Goal: Navigation & Orientation: Understand site structure

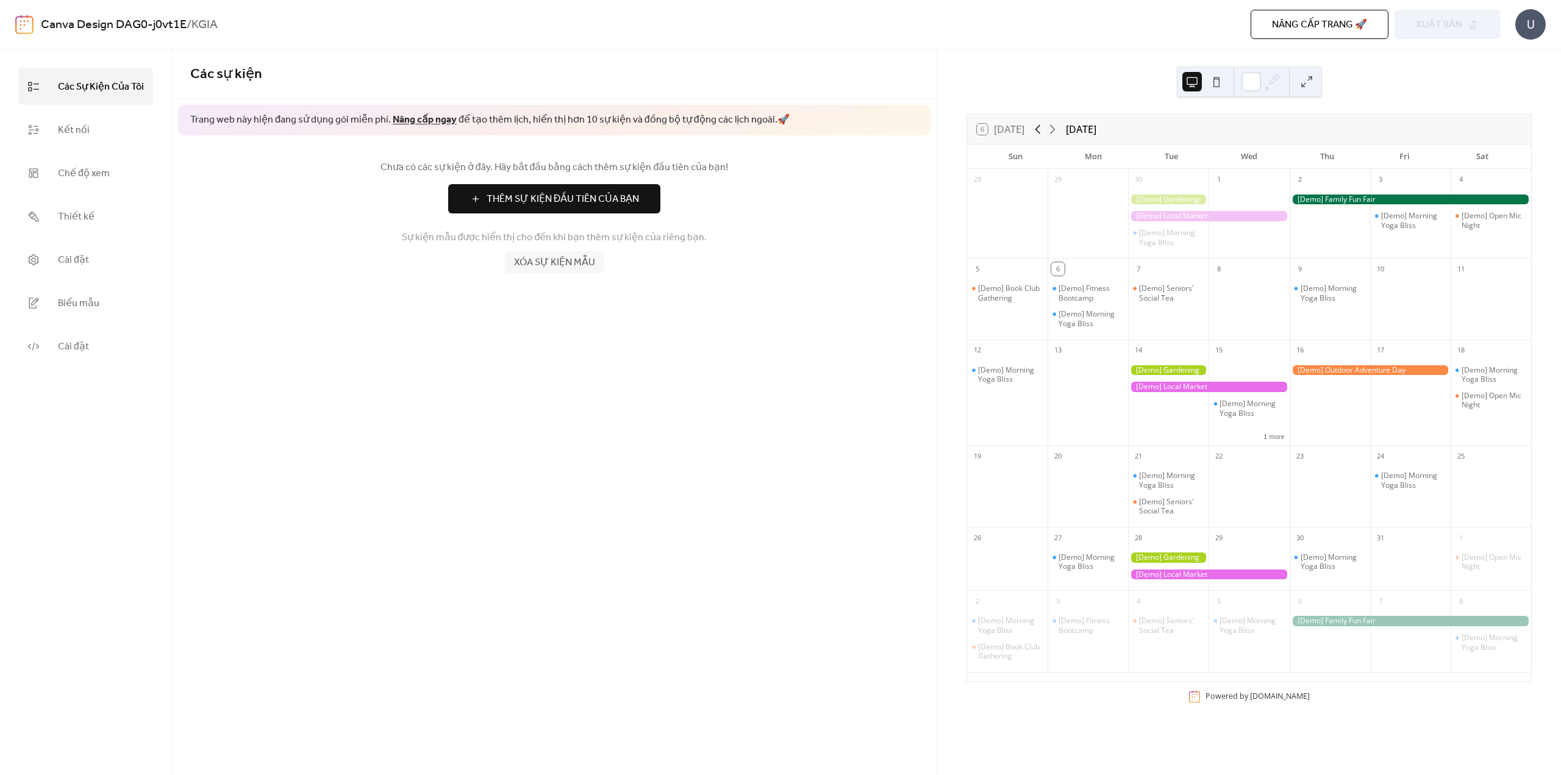
click at [1044, 130] on icon at bounding box center [1037, 129] width 15 height 15
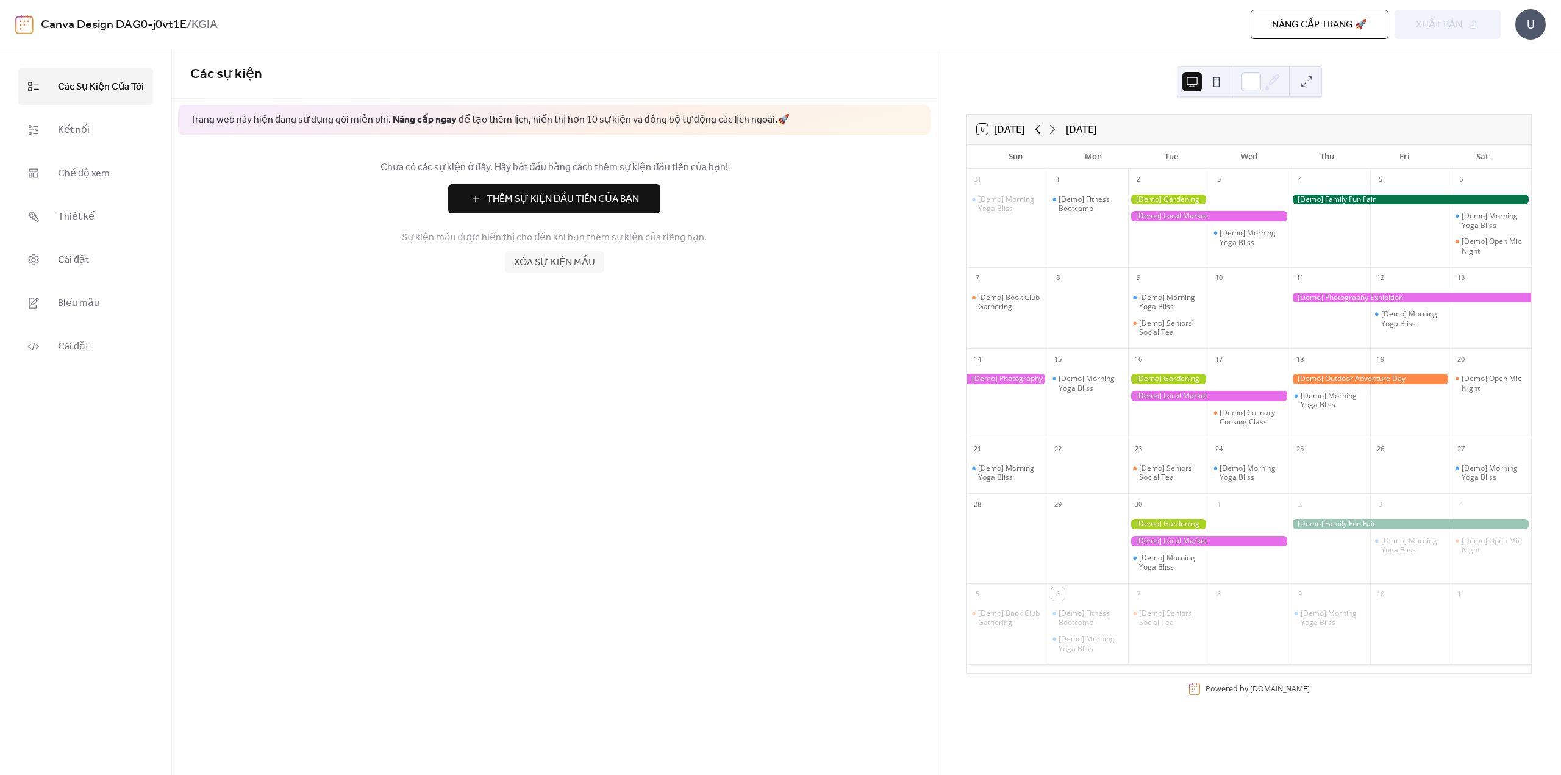
click at [1043, 129] on icon at bounding box center [1037, 129] width 15 height 15
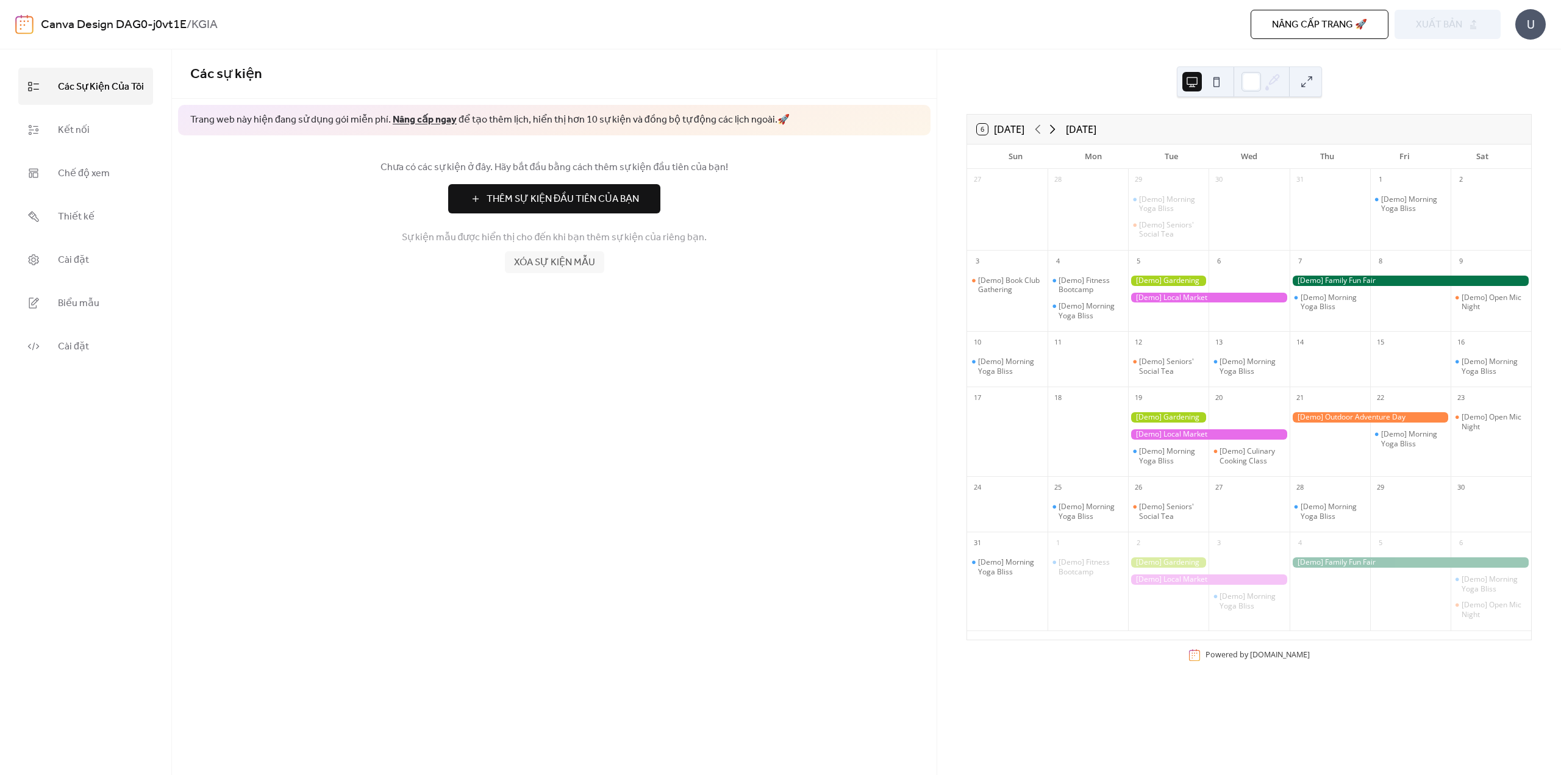
click at [1058, 134] on icon at bounding box center [1052, 129] width 15 height 15
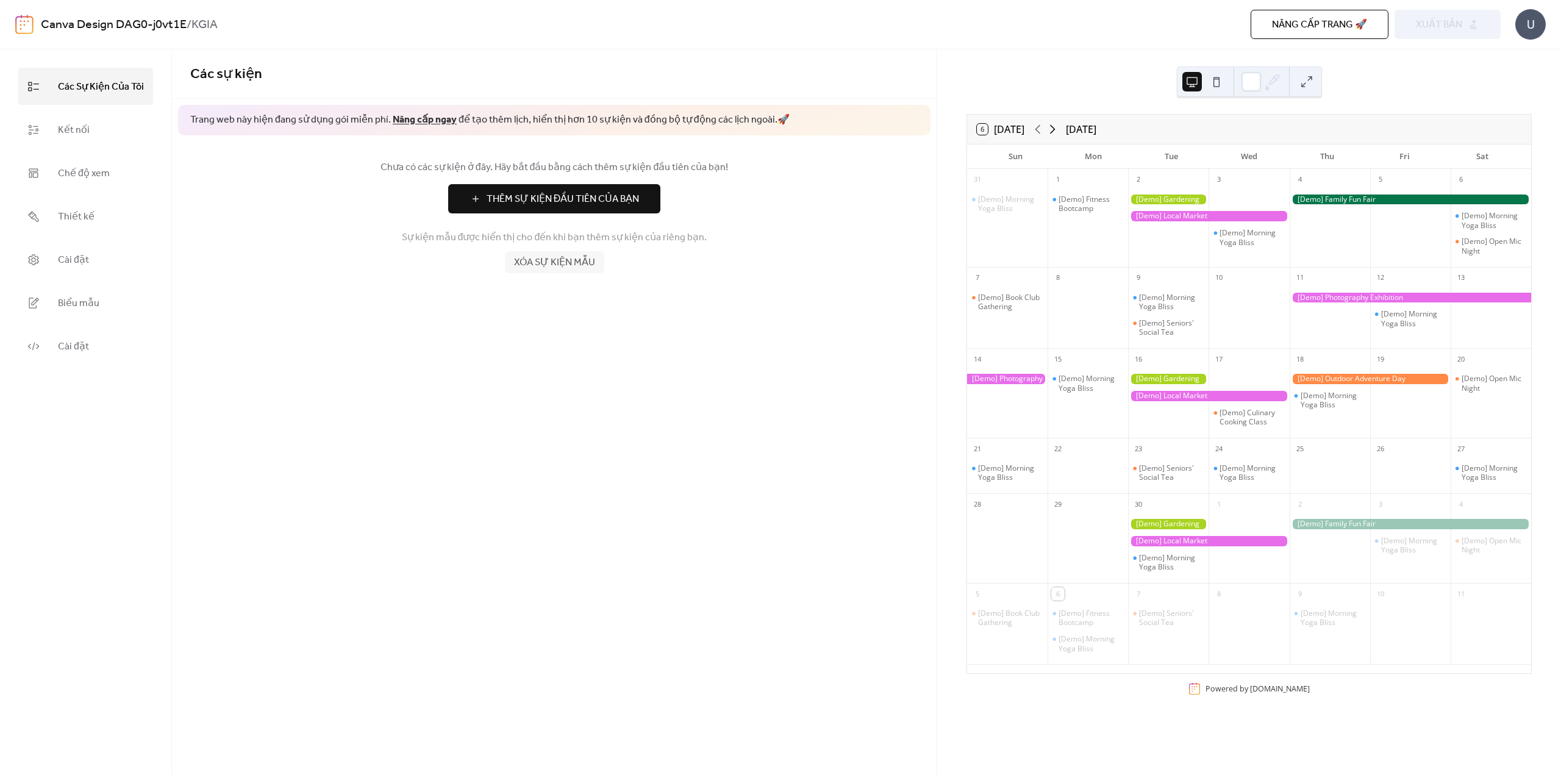
click at [1058, 133] on icon at bounding box center [1052, 129] width 15 height 15
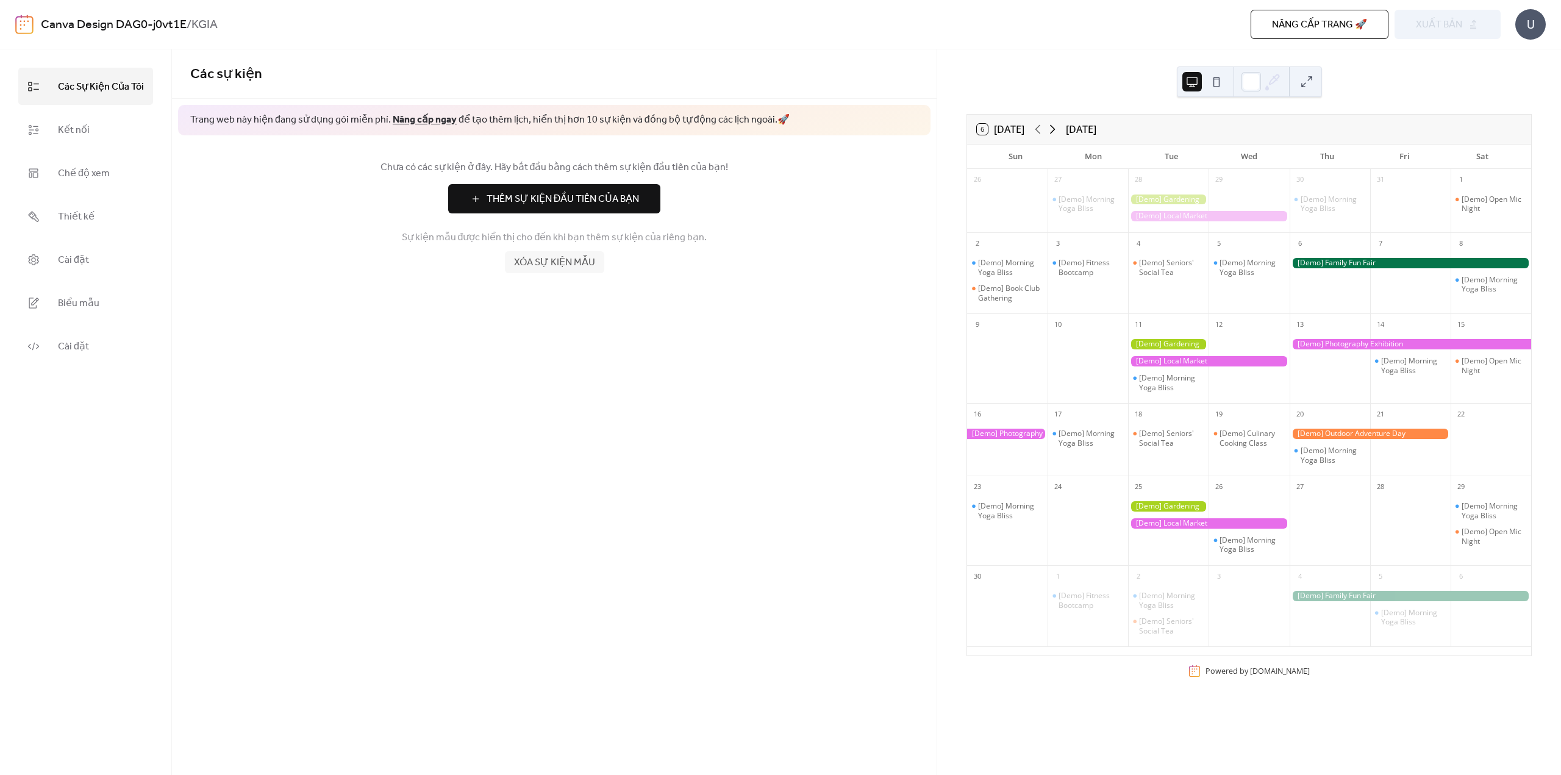
click at [1058, 132] on icon at bounding box center [1052, 129] width 15 height 15
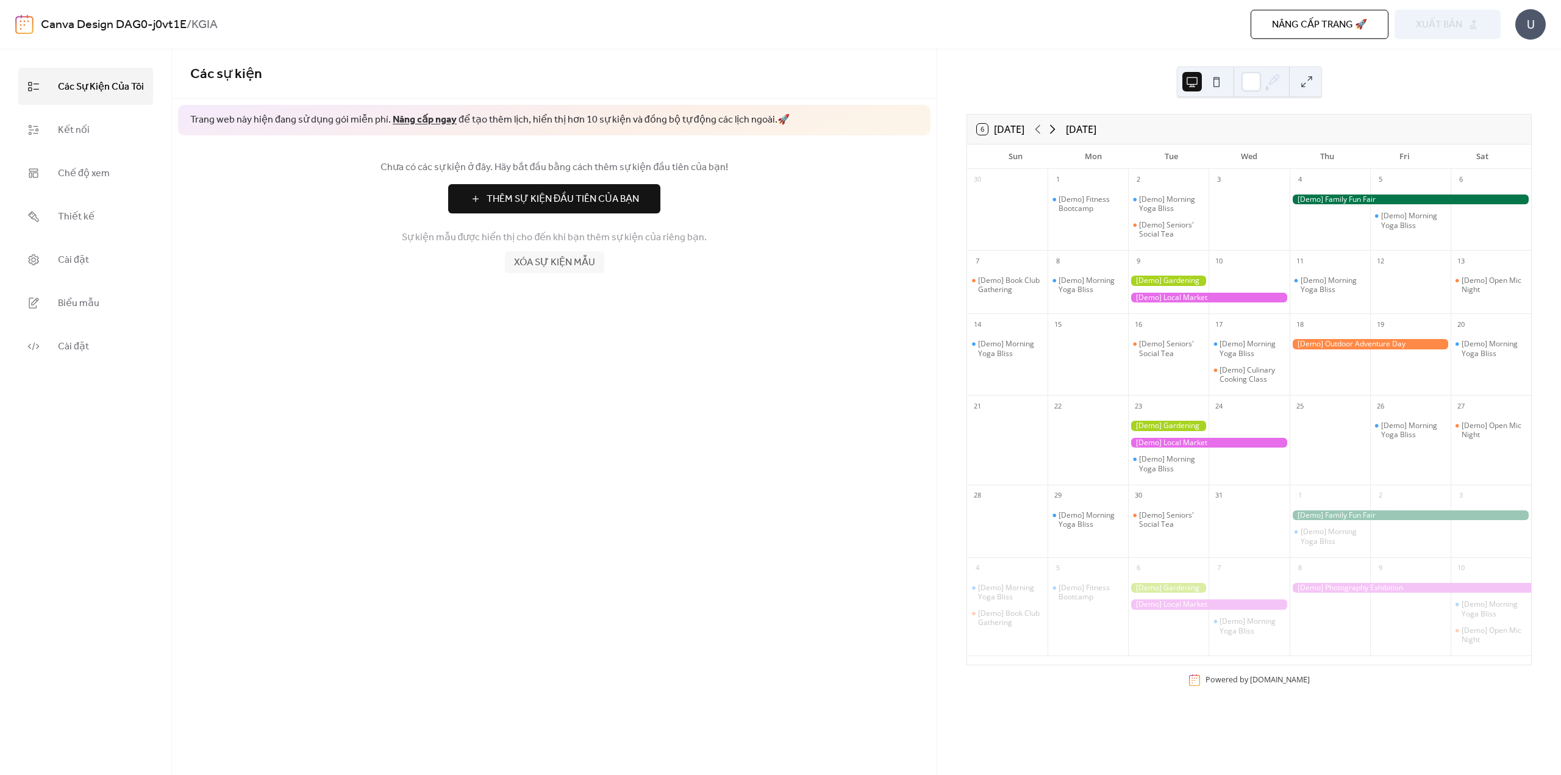
click at [1058, 132] on icon at bounding box center [1052, 129] width 15 height 15
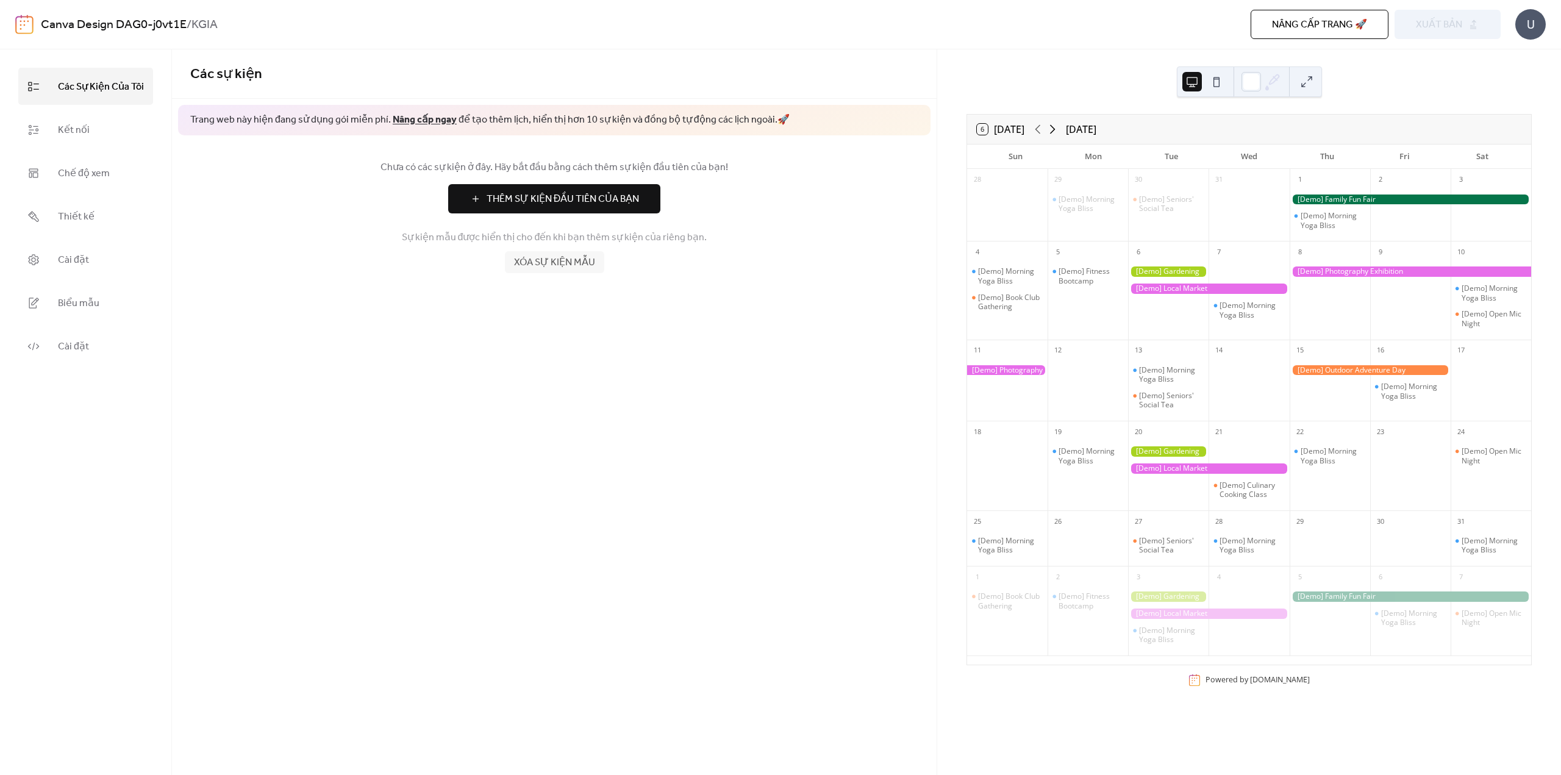
click at [1058, 132] on icon at bounding box center [1052, 129] width 15 height 15
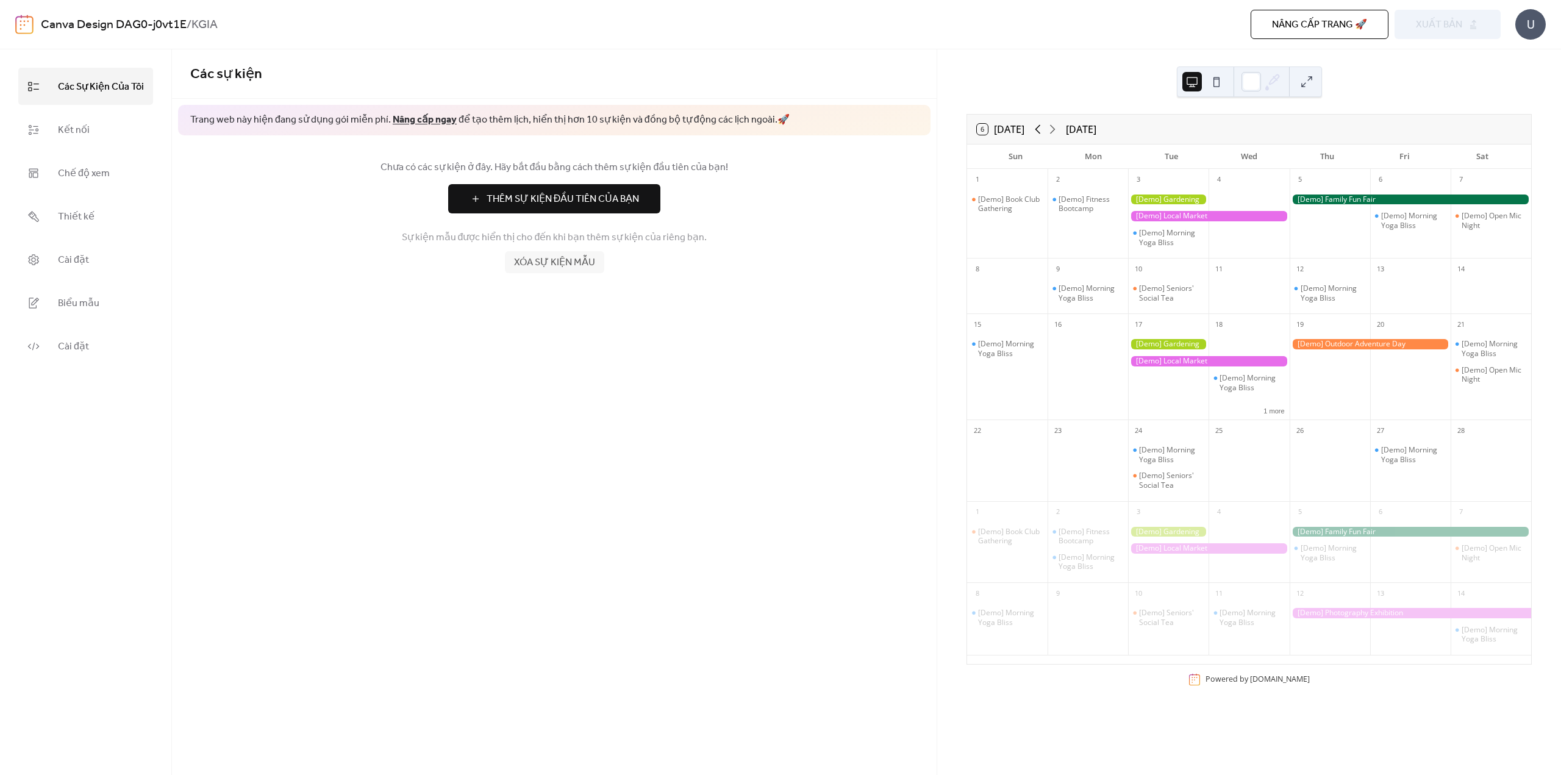
click at [1038, 127] on icon at bounding box center [1037, 129] width 15 height 15
